Goal: Task Accomplishment & Management: Manage account settings

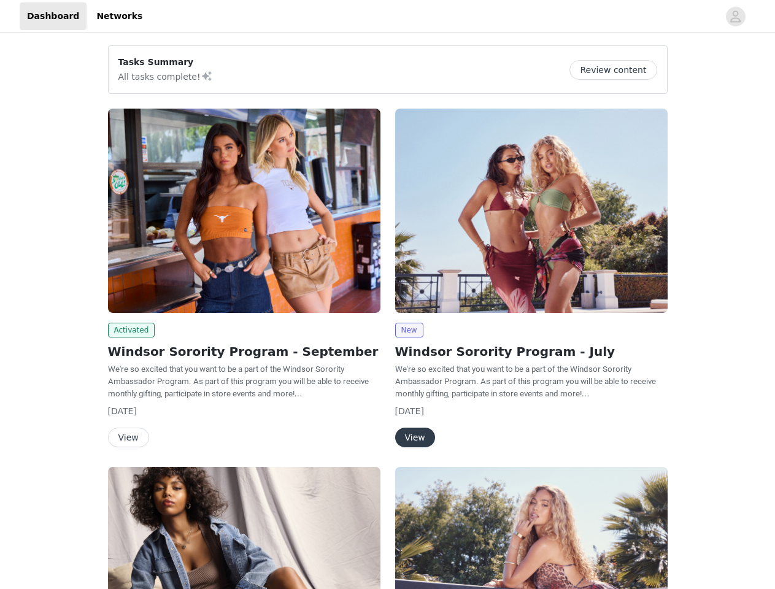
click at [388, 294] on div "New Windsor Sorority Program - July We're so excited that you want to be a part…" at bounding box center [531, 280] width 287 height 358
click at [387, 17] on div at bounding box center [434, 16] width 569 height 28
click at [735, 17] on icon "avatar" at bounding box center [735, 17] width 12 height 20
click at [618, 70] on div "Tasks Summary All tasks complete! Review content Activated Windsor Sorority Pro…" at bounding box center [387, 452] width 775 height 832
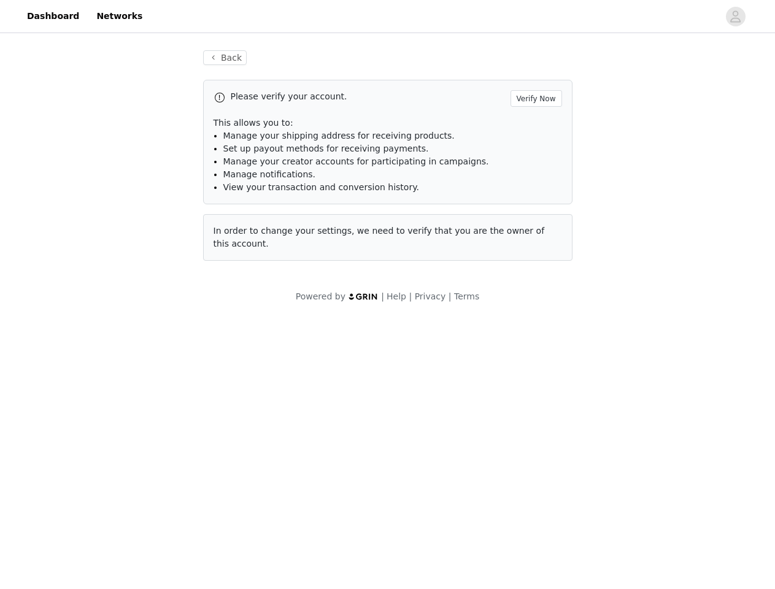
click at [244, 210] on div "Please verify your account. Verify Now This allows you to: Manage your shipping…" at bounding box center [387, 170] width 369 height 181
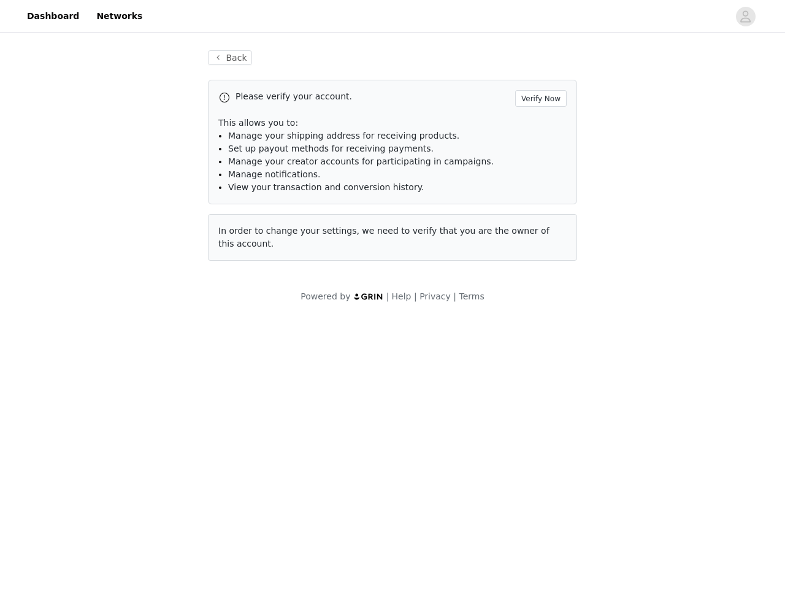
click at [129, 330] on body "Dashboard Networks Back Please verify your account. Verify Now This allows you …" at bounding box center [392, 294] width 785 height 589
click at [128, 437] on body "Dashboard Networks Back Please verify your account. Verify Now This allows you …" at bounding box center [392, 294] width 785 height 589
click at [531, 210] on div "Please verify your account. Verify Now This allows you to: Manage your shipping…" at bounding box center [392, 170] width 369 height 181
click at [409, 330] on body "Dashboard Networks Back Please verify your account. Verify Now This allows you …" at bounding box center [392, 294] width 785 height 589
click at [414, 437] on body "Dashboard Networks Back Please verify your account. Verify Now This allows you …" at bounding box center [392, 294] width 785 height 589
